Goal: Information Seeking & Learning: Learn about a topic

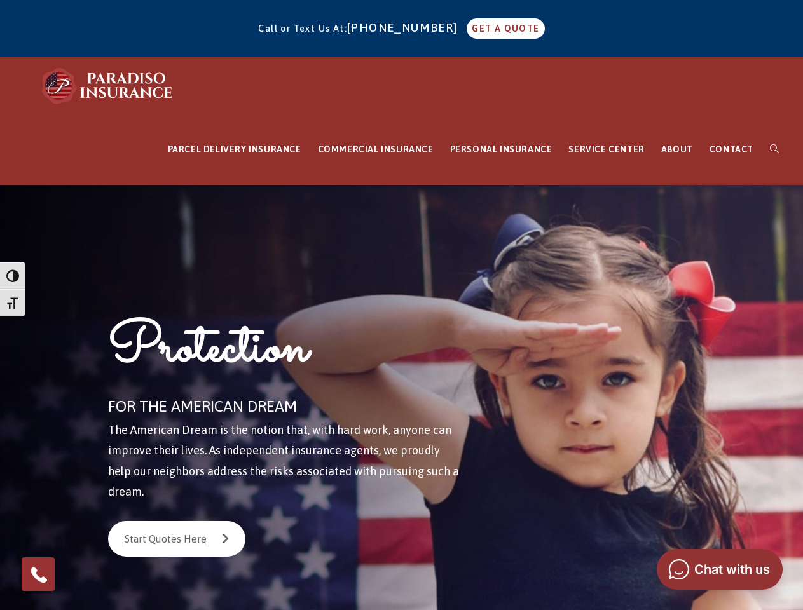
click at [401, 305] on div "Protection FOR THE AMERICAN DREAM The American Dream is the notion that, with h…" at bounding box center [296, 426] width 419 height 482
click at [13, 276] on span "button" at bounding box center [12, 275] width 13 height 13
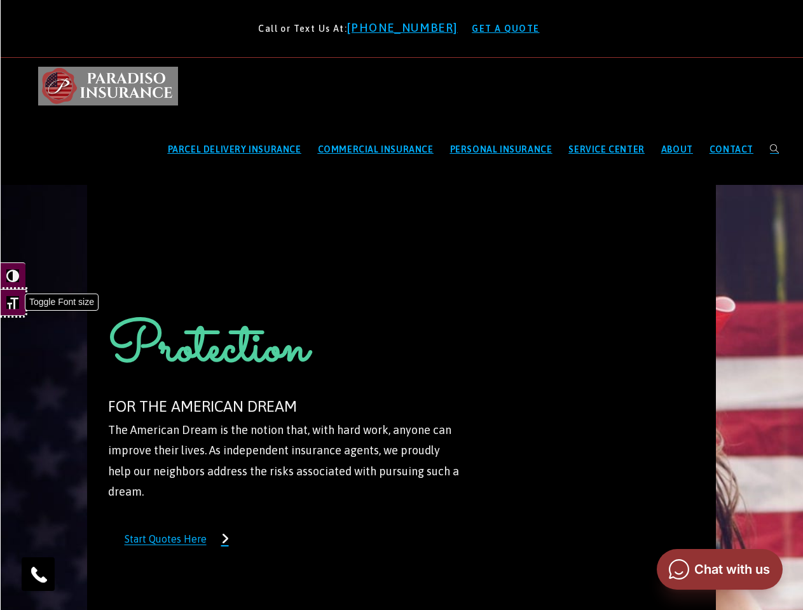
click at [13, 302] on span "button" at bounding box center [12, 302] width 13 height 13
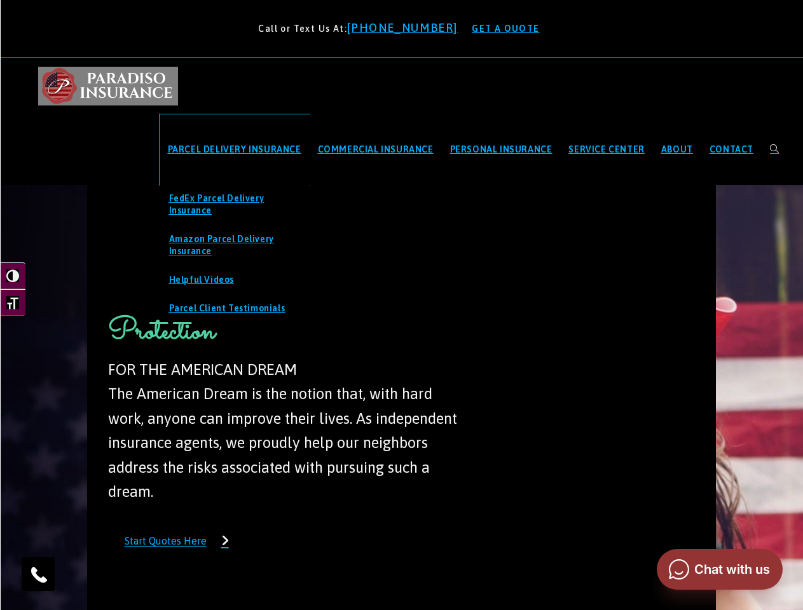
click at [235, 149] on span "PARCEL DELIVERY INSURANCE" at bounding box center [234, 149] width 133 height 10
click at [606, 149] on span "SERVICE CENTER" at bounding box center [606, 149] width 76 height 10
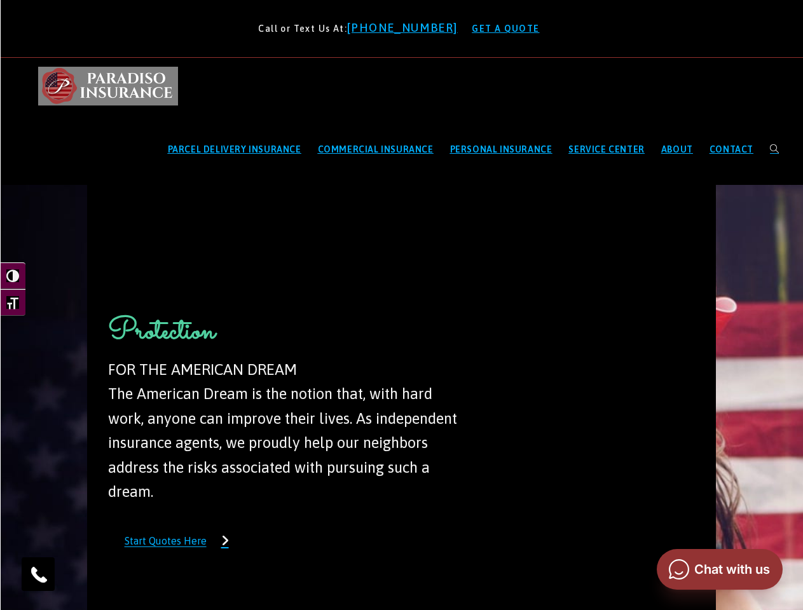
click at [38, 574] on img at bounding box center [39, 574] width 20 height 20
